Goal: Information Seeking & Learning: Learn about a topic

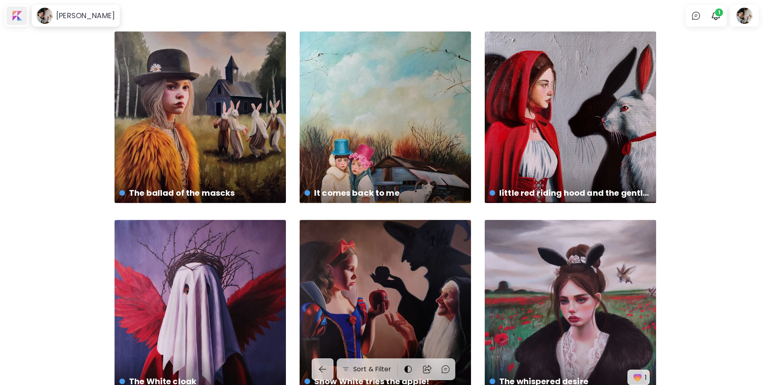
click at [16, 11] on div at bounding box center [16, 15] width 21 height 19
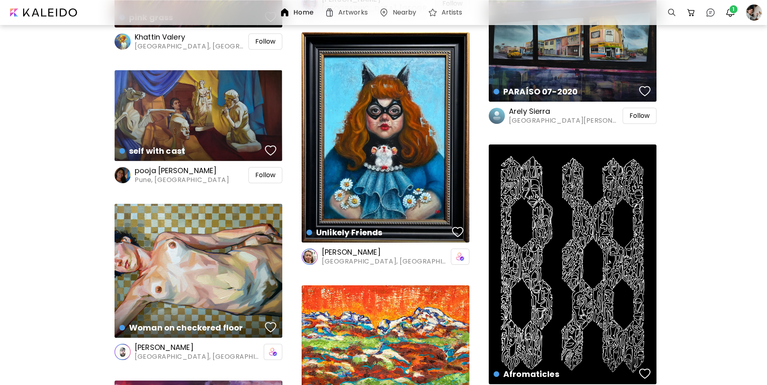
scroll to position [3831, 0]
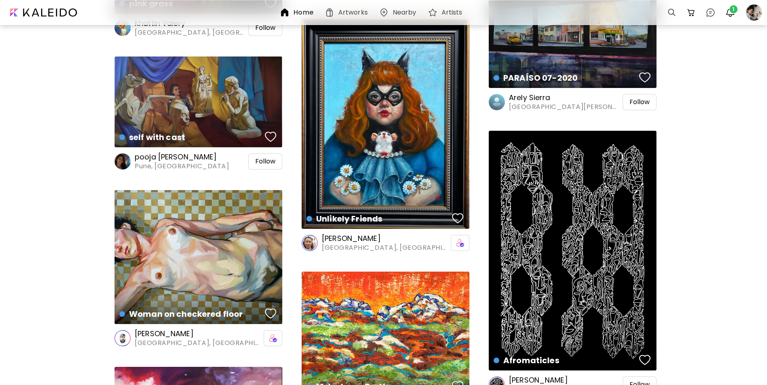
click at [350, 237] on h6 "[PERSON_NAME]" at bounding box center [385, 239] width 127 height 10
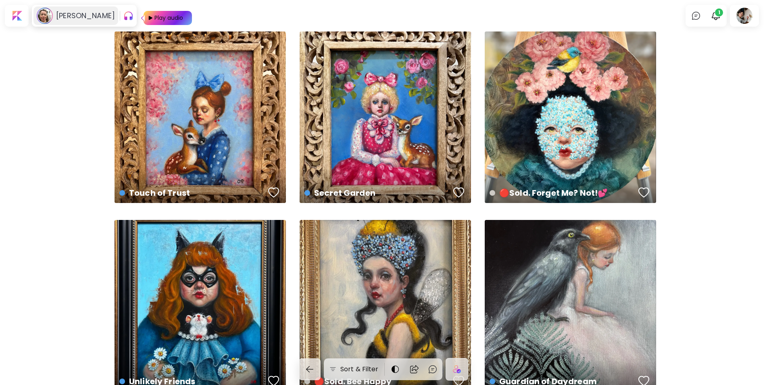
click at [84, 17] on h6 "[PERSON_NAME]" at bounding box center [85, 16] width 59 height 10
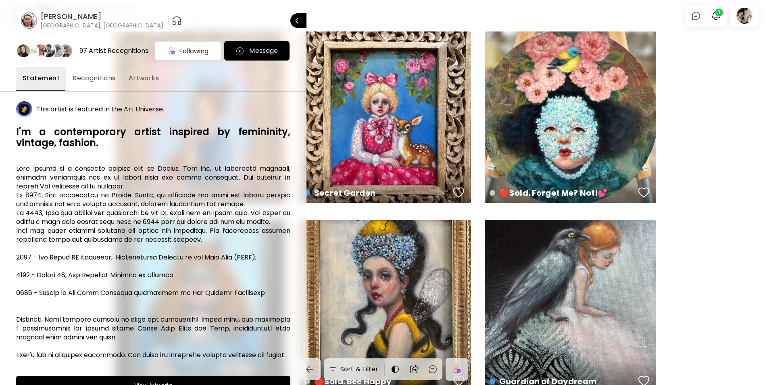
click at [95, 76] on span "Recognitions" at bounding box center [94, 78] width 43 height 10
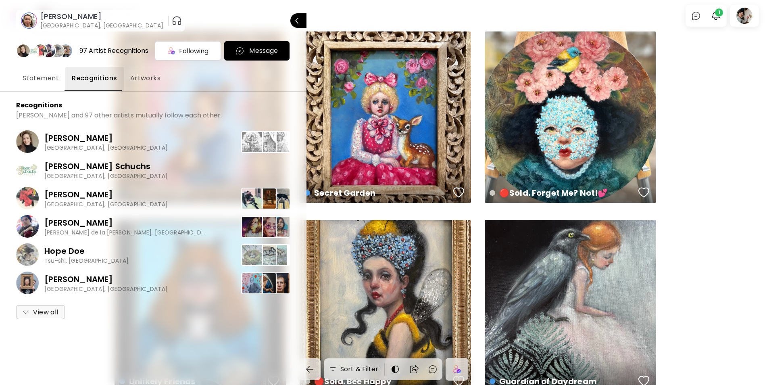
click at [154, 79] on span "Artworks" at bounding box center [145, 78] width 31 height 10
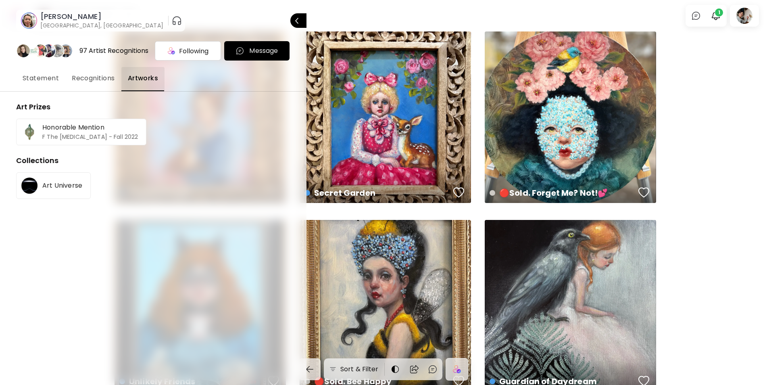
click at [753, 13] on div at bounding box center [383, 192] width 767 height 385
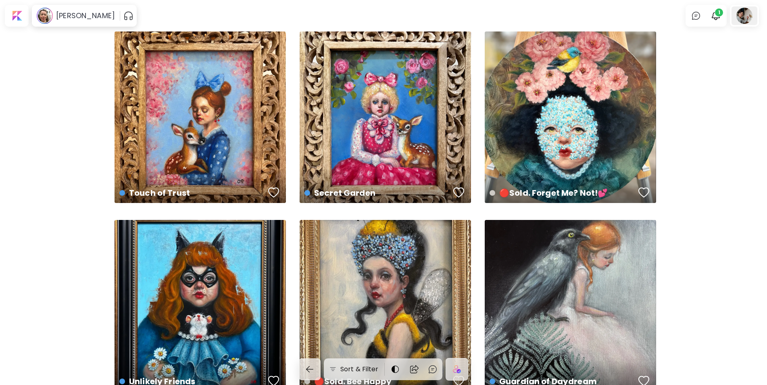
click at [751, 16] on div at bounding box center [745, 15] width 26 height 19
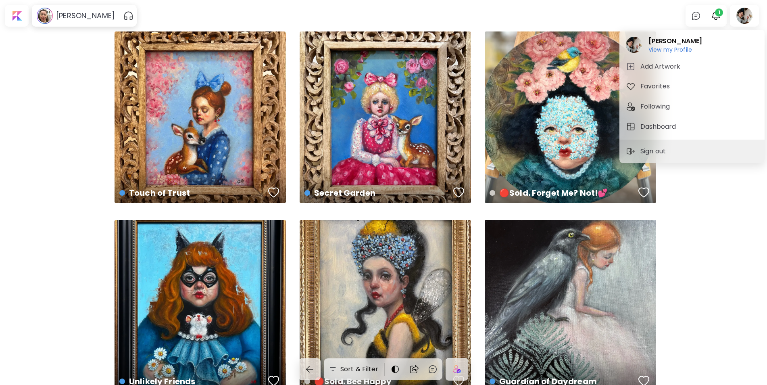
click at [683, 48] on h6 "View my Profile" at bounding box center [676, 49] width 54 height 7
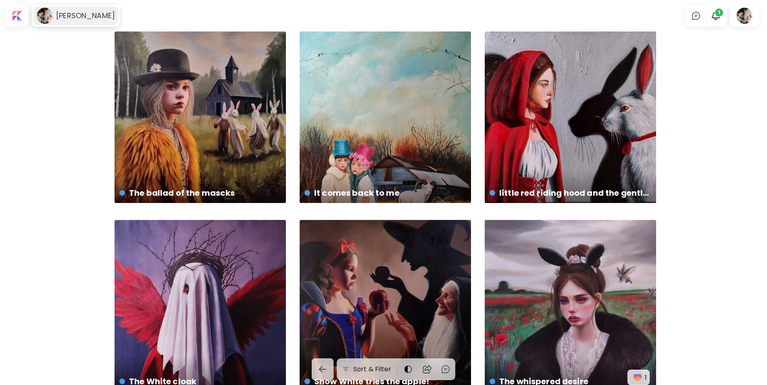
click at [83, 20] on h6 "[PERSON_NAME]" at bounding box center [85, 16] width 59 height 10
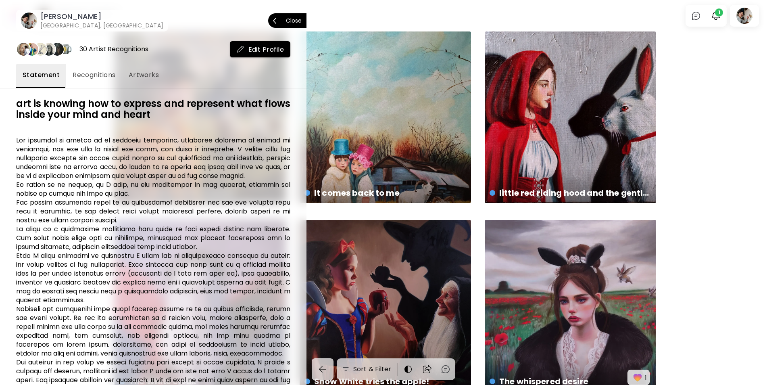
click at [149, 77] on span "Artworks" at bounding box center [144, 75] width 31 height 10
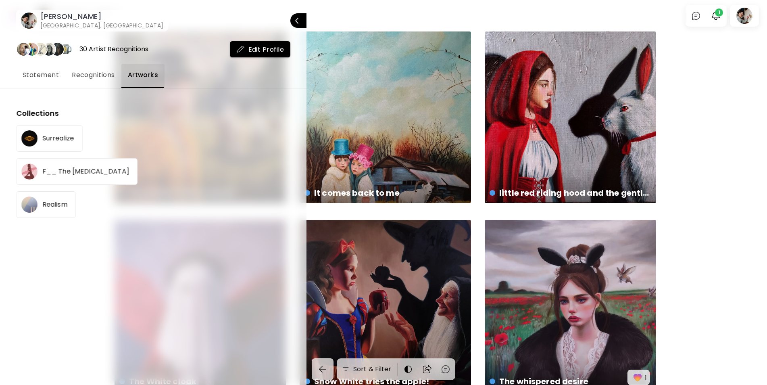
click at [94, 75] on span "Recognitions" at bounding box center [93, 75] width 43 height 10
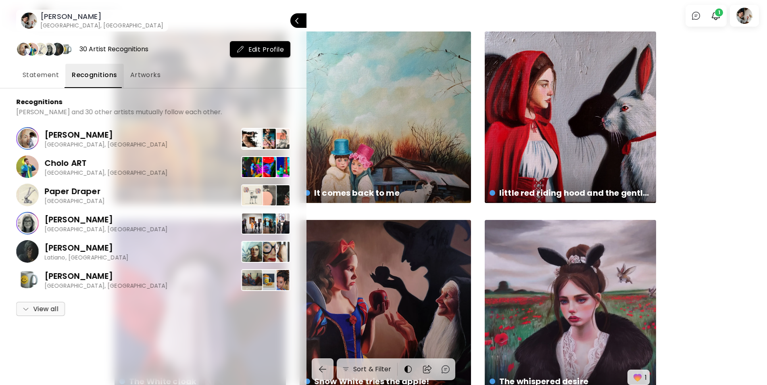
click at [32, 77] on span "Statement" at bounding box center [41, 75] width 36 height 10
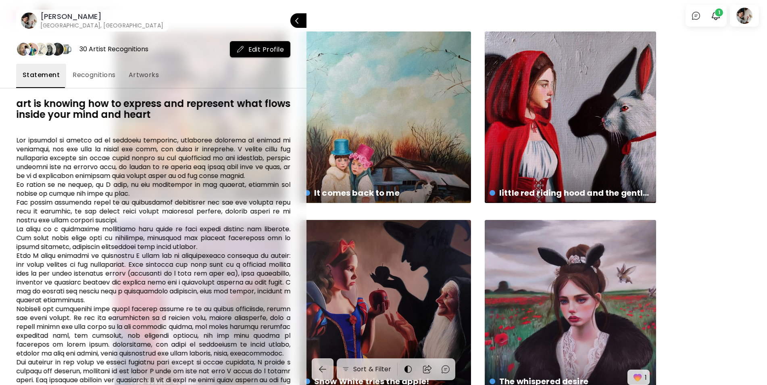
click at [88, 77] on span "Recognitions" at bounding box center [94, 75] width 43 height 10
